Goal: Find contact information: Find contact information

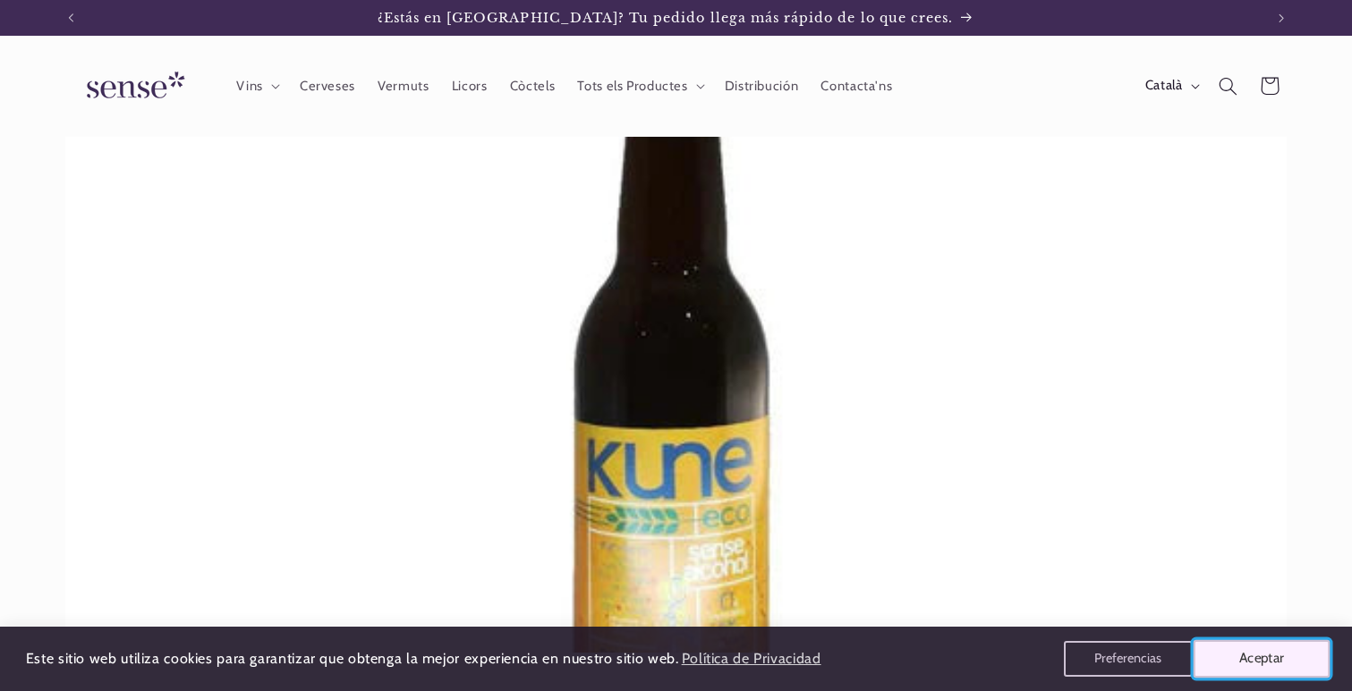
click at [1278, 650] on button "Aceptar" at bounding box center [1261, 659] width 137 height 38
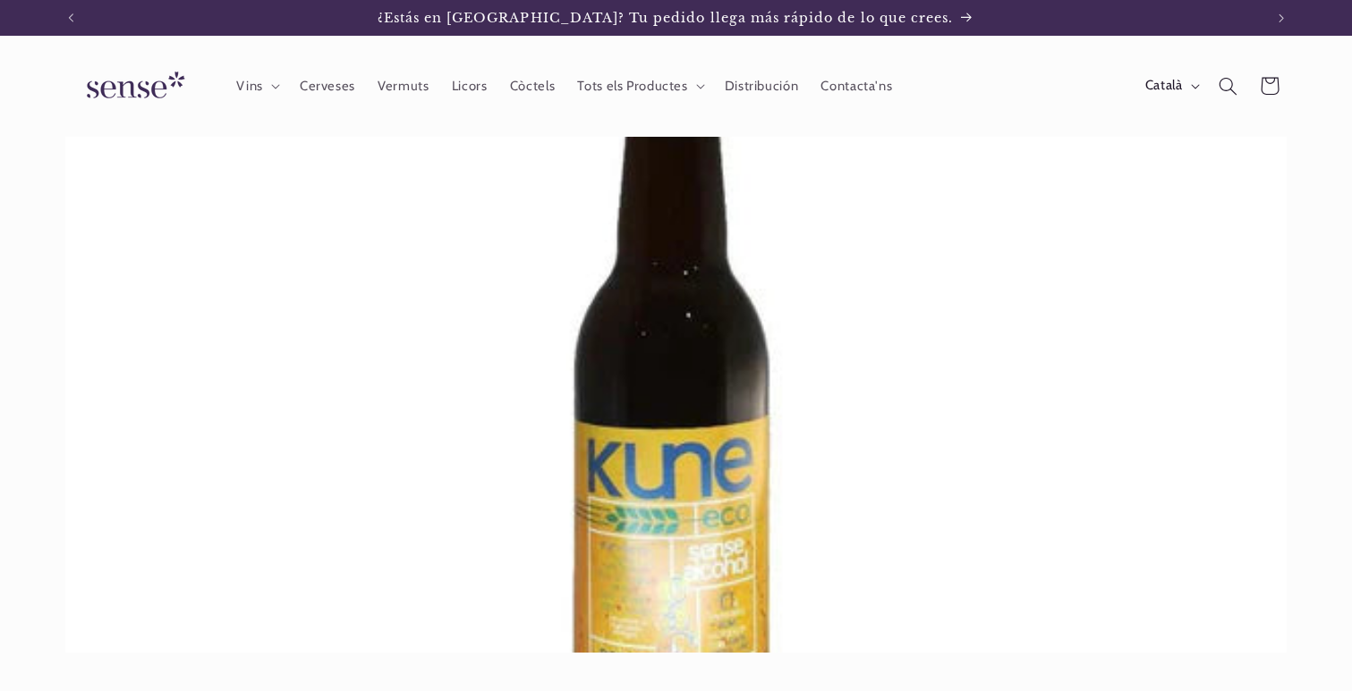
click at [163, 88] on img at bounding box center [132, 86] width 134 height 51
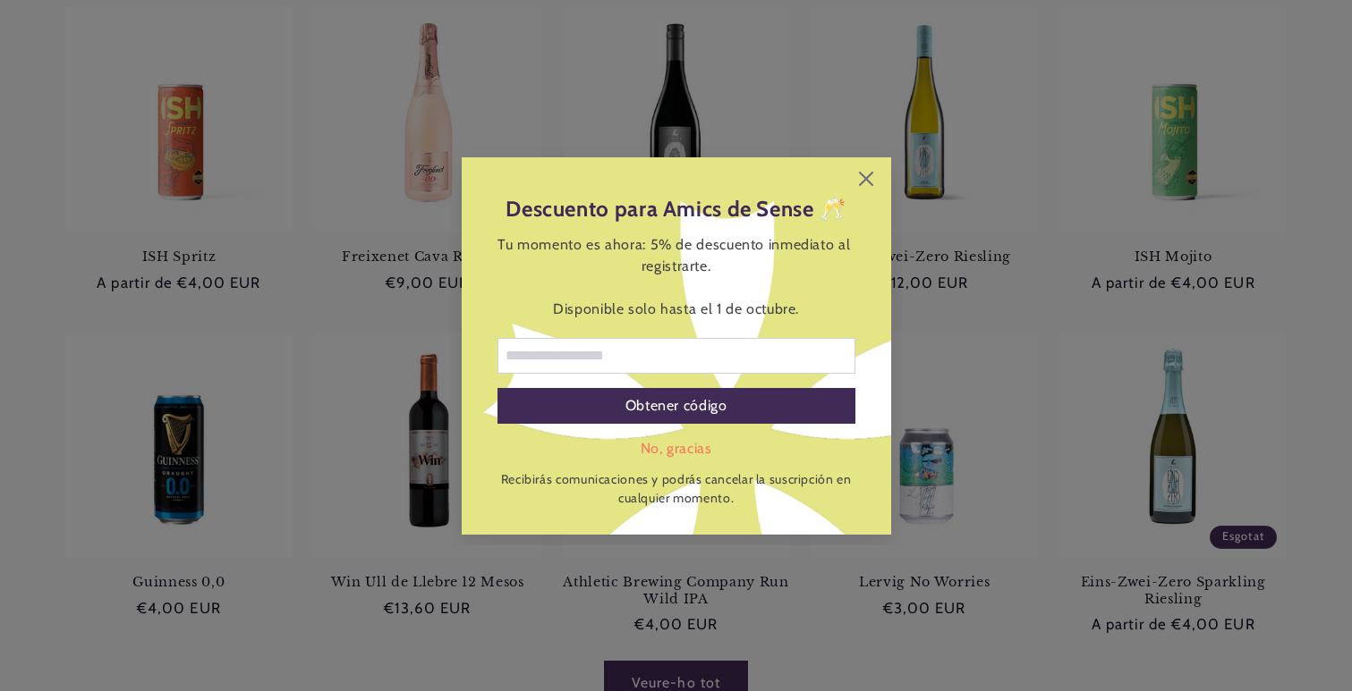
scroll to position [863, 0]
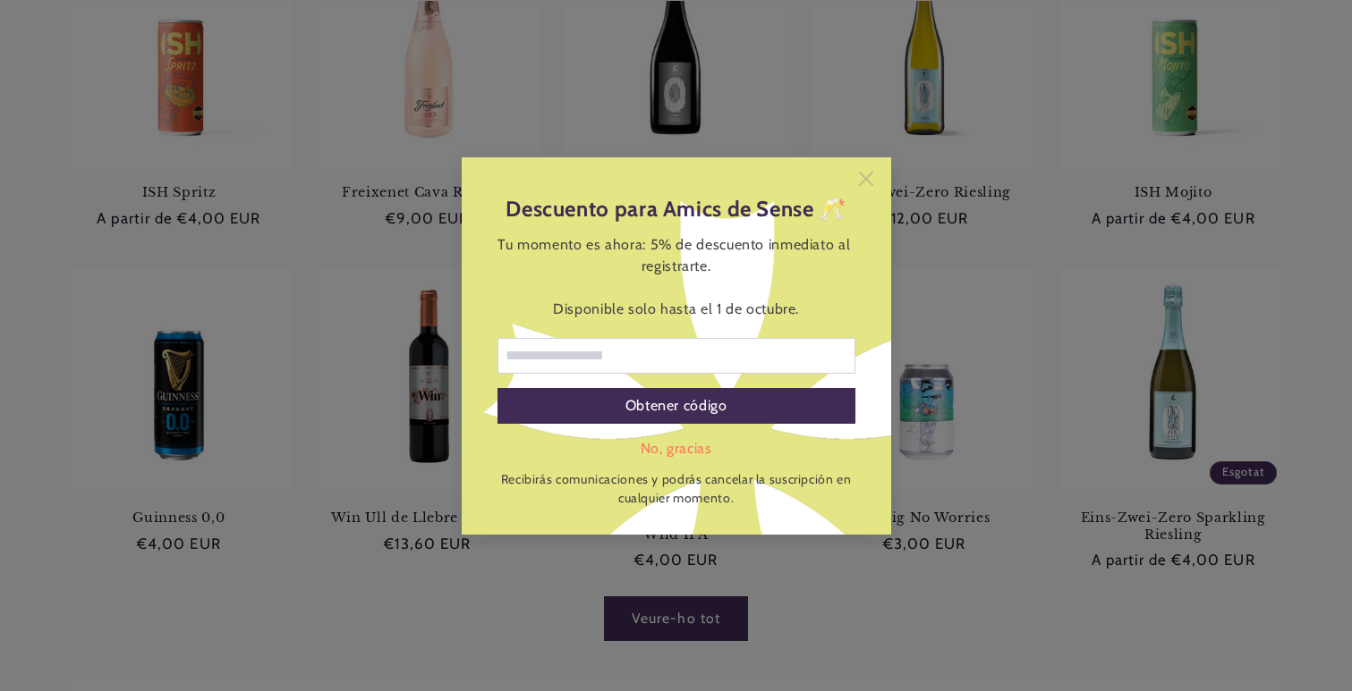
click at [861, 182] on icon at bounding box center [865, 178] width 14 height 14
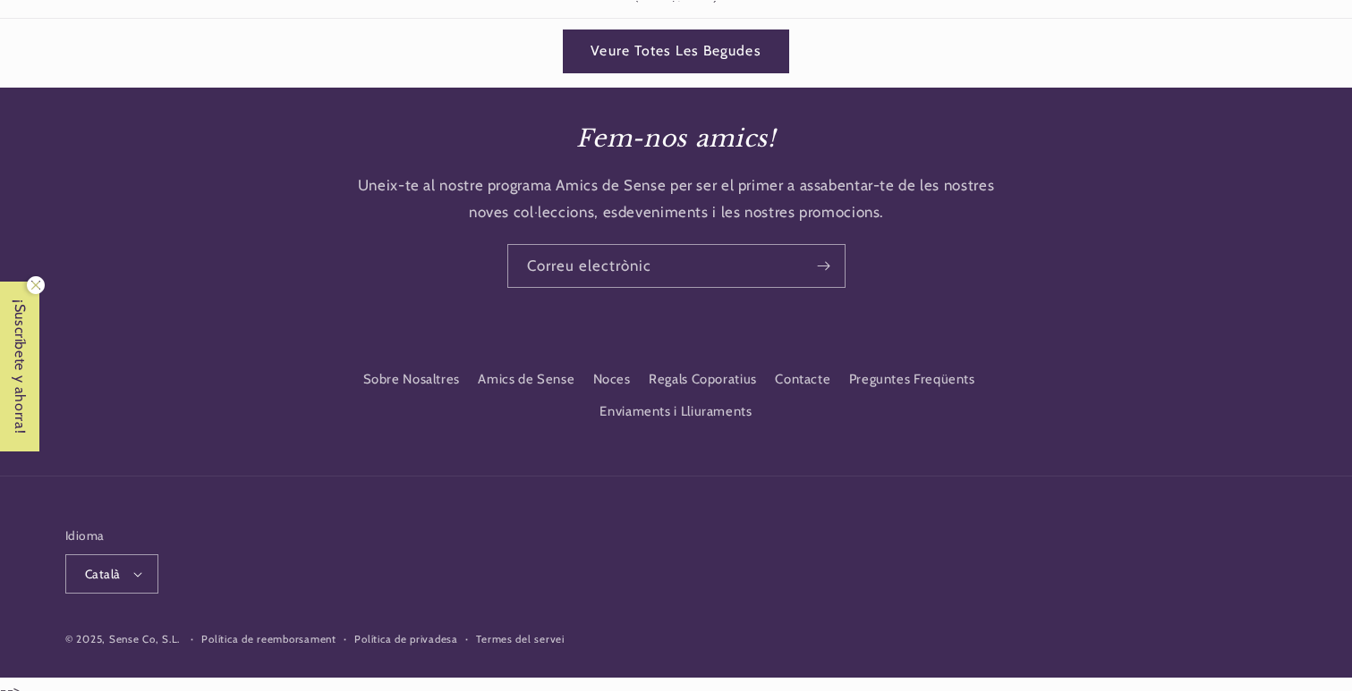
scroll to position [2700, 0]
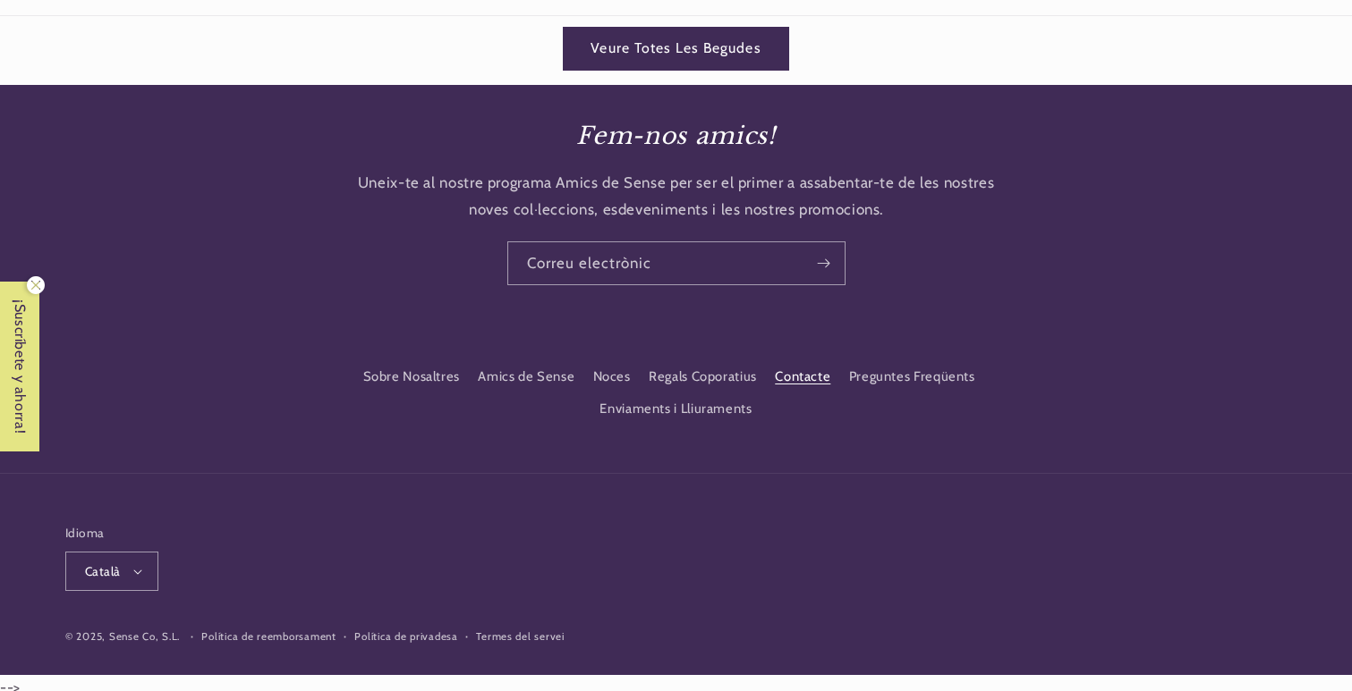
click at [801, 363] on link "Contacte" at bounding box center [802, 376] width 55 height 32
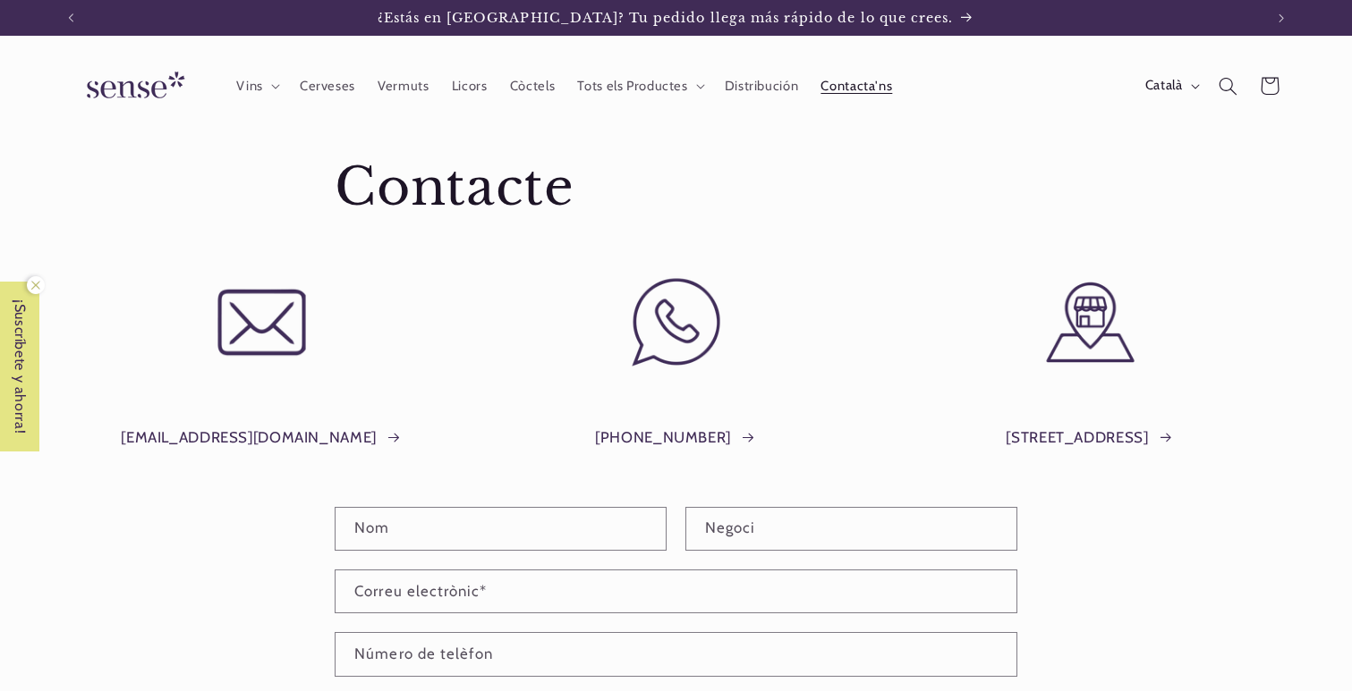
click at [137, 93] on img at bounding box center [132, 86] width 134 height 51
